Goal: Navigation & Orientation: Find specific page/section

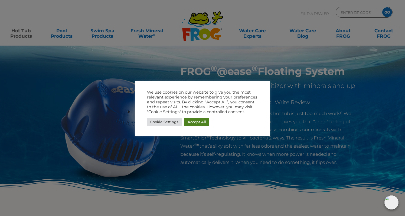
click at [194, 122] on link "Accept All" at bounding box center [196, 122] width 25 height 8
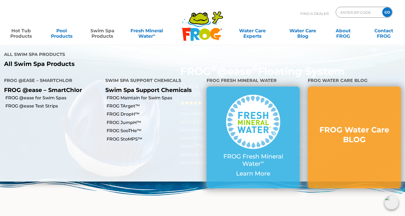
click at [102, 33] on link "Swim Spa Products" at bounding box center [102, 30] width 31 height 11
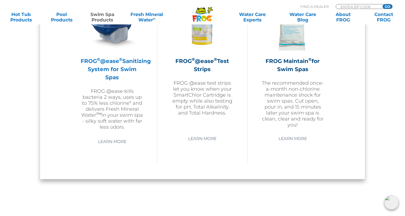
scroll to position [534, 0]
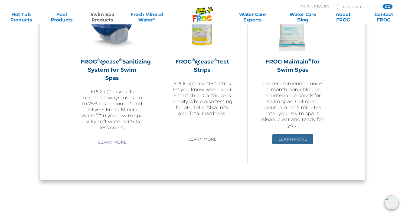
click at [293, 144] on link "Learn More" at bounding box center [293, 139] width 41 height 10
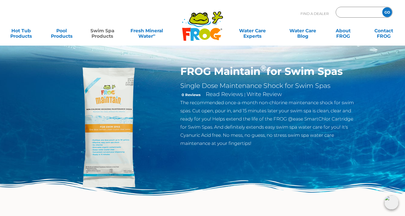
click at [341, 13] on input "Zip Code Form" at bounding box center [358, 12] width 37 height 8
type input "21645"
click at [388, 10] on input "GO" at bounding box center [388, 12] width 10 height 10
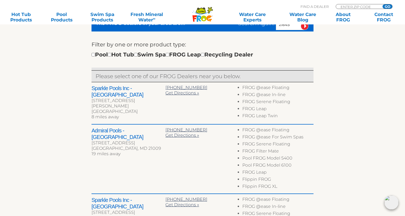
scroll to position [177, 0]
click at [146, 54] on div "Pool Hot Tub Swim Spa FROG Leap Recycling Dealer" at bounding box center [173, 54] width 162 height 9
click at [138, 55] on input "checkbox" at bounding box center [136, 55] width 4 height 4
checkbox input "true"
click at [167, 56] on div "Pool Hot Tub Swim Spa FROG Leap Recycling Dealer" at bounding box center [173, 54] width 162 height 9
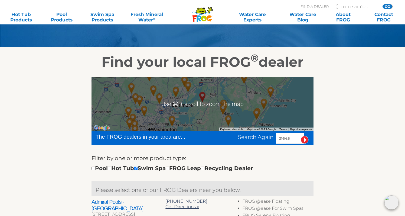
scroll to position [63, 0]
